Goal: Information Seeking & Learning: Learn about a topic

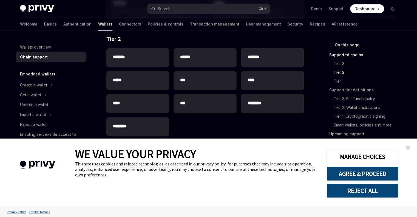
type textarea "*"
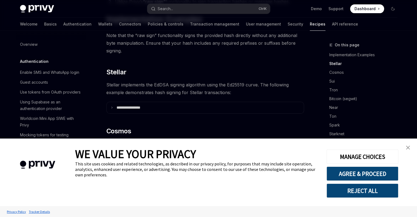
scroll to position [161, 0]
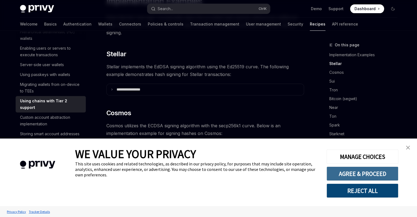
click at [363, 176] on button "AGREE & PROCEED" at bounding box center [363, 173] width 72 height 14
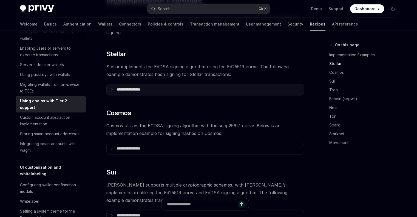
click at [111, 88] on icon at bounding box center [112, 89] width 3 height 3
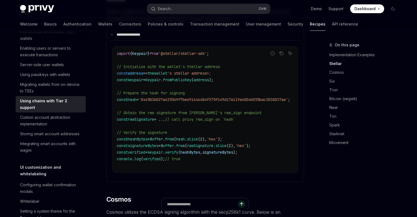
click at [32, 13] on div "Privy Docs home page Search... Ctrl K Demo Support Dashboard Dashboard Search..." at bounding box center [208, 9] width 377 height 18
click at [37, 4] on div "Privy Docs home page Search... Ctrl K Demo Support Dashboard Dashboard Search..." at bounding box center [208, 9] width 377 height 18
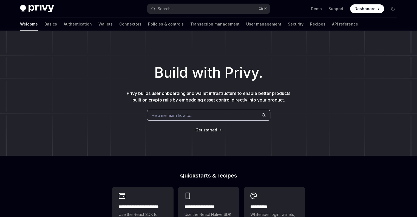
click at [49, 9] on img at bounding box center [37, 9] width 34 height 8
type textarea "*"
